Goal: Check status: Check status

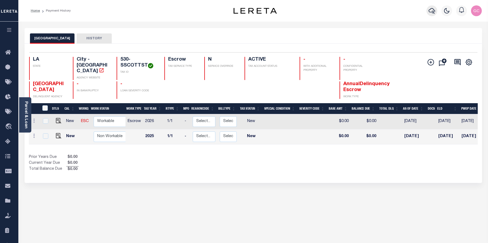
click at [433, 10] on icon "button" at bounding box center [432, 11] width 6 height 6
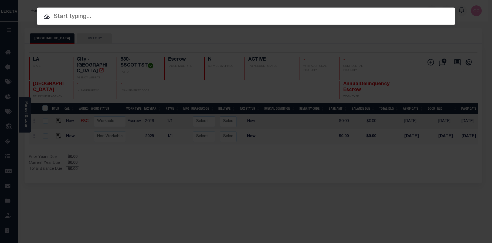
click at [218, 20] on input "text" at bounding box center [246, 16] width 418 height 9
paste input "17019973"
type input "17019973"
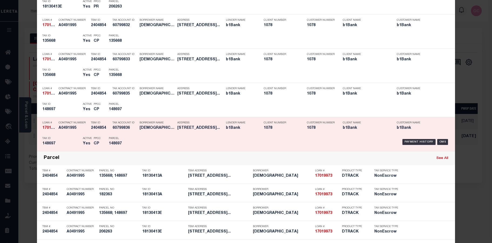
scroll to position [216, 0]
click at [141, 142] on div "Payment History OMS" at bounding box center [295, 142] width 308 height 16
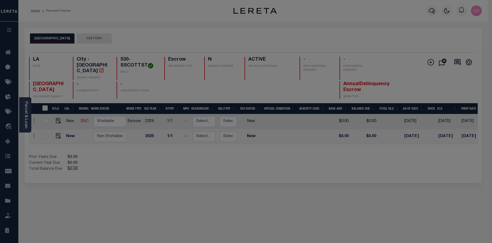
scroll to position [0, 0]
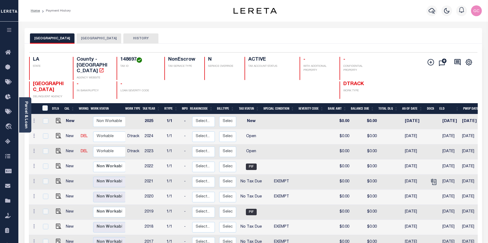
click at [125, 60] on h4 "148697" at bounding box center [138, 60] width 37 height 6
copy h4 "148697"
